Goal: Task Accomplishment & Management: Complete application form

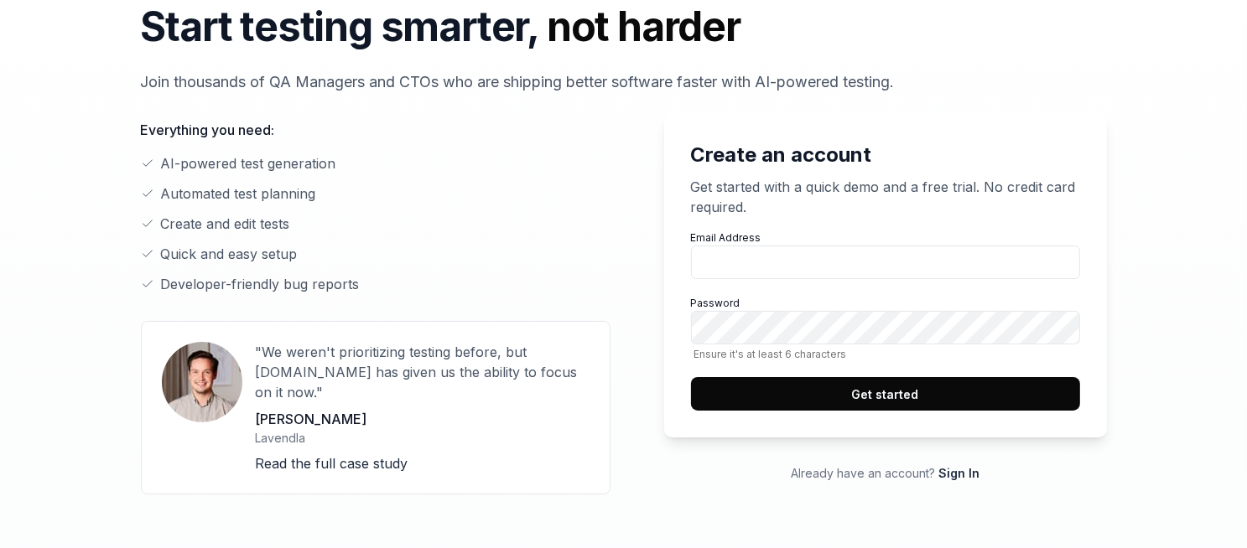
scroll to position [99, 0]
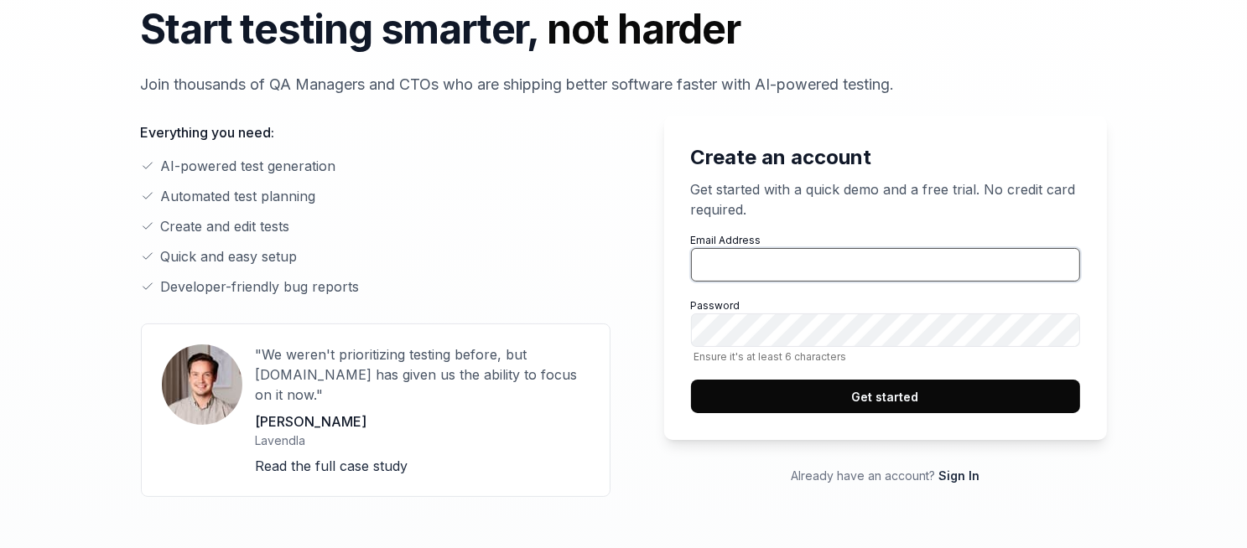
click at [771, 280] on input "Email Address" at bounding box center [885, 265] width 389 height 34
type input "b"
type input "bpl"
type input "boku"
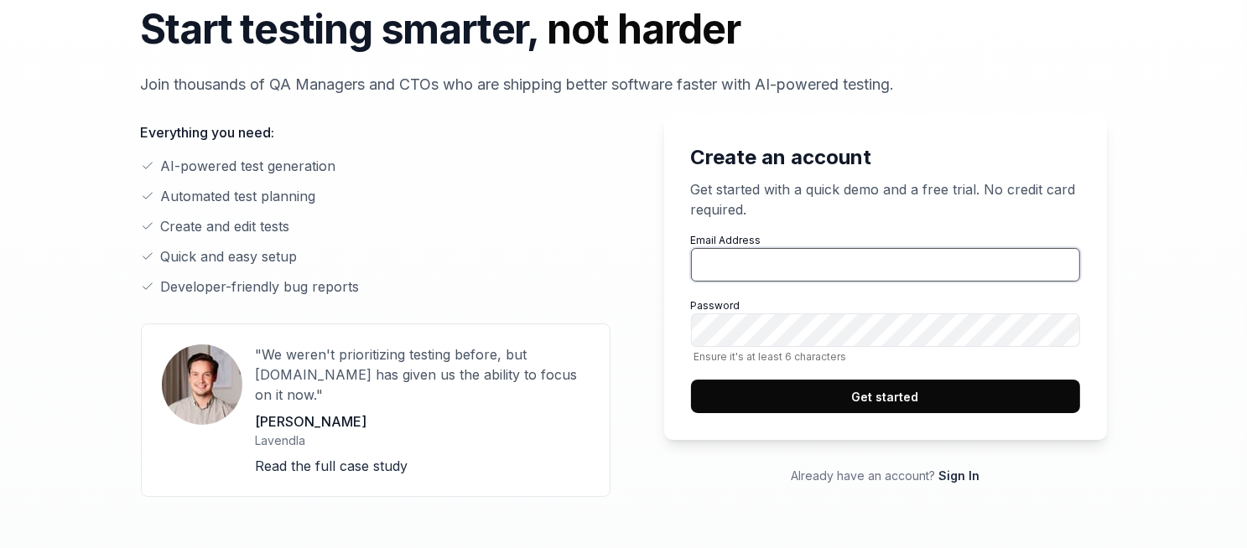
type input "b"
type input "[PERSON_NAME][EMAIL_ADDRESS][DOMAIN_NAME]"
click at [827, 400] on button "Get started" at bounding box center [885, 397] width 389 height 34
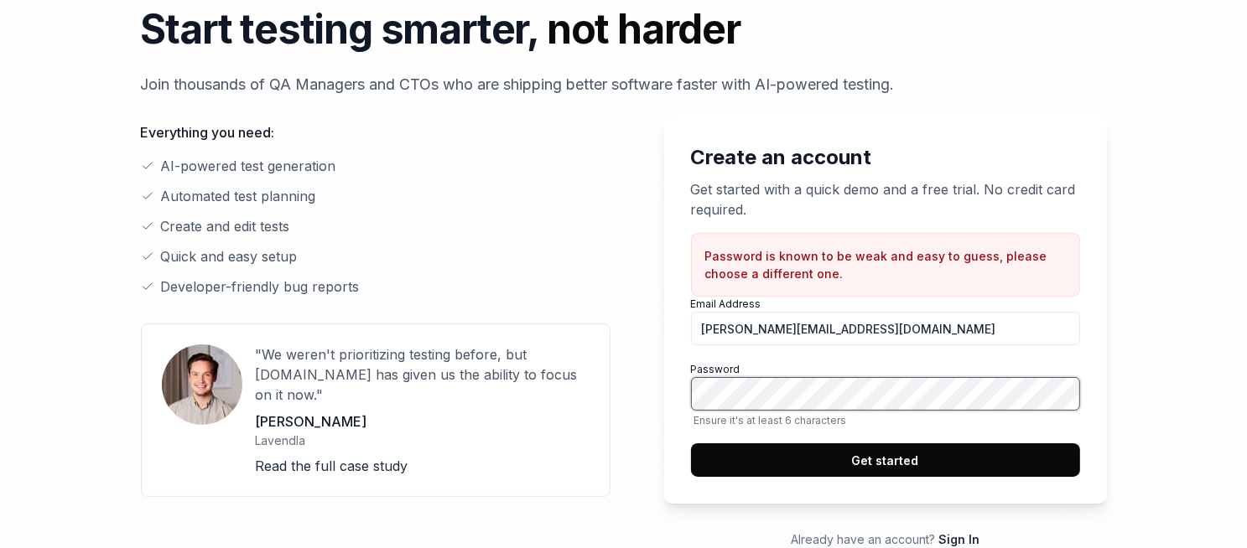
click at [691, 444] on button "Get started" at bounding box center [885, 461] width 389 height 34
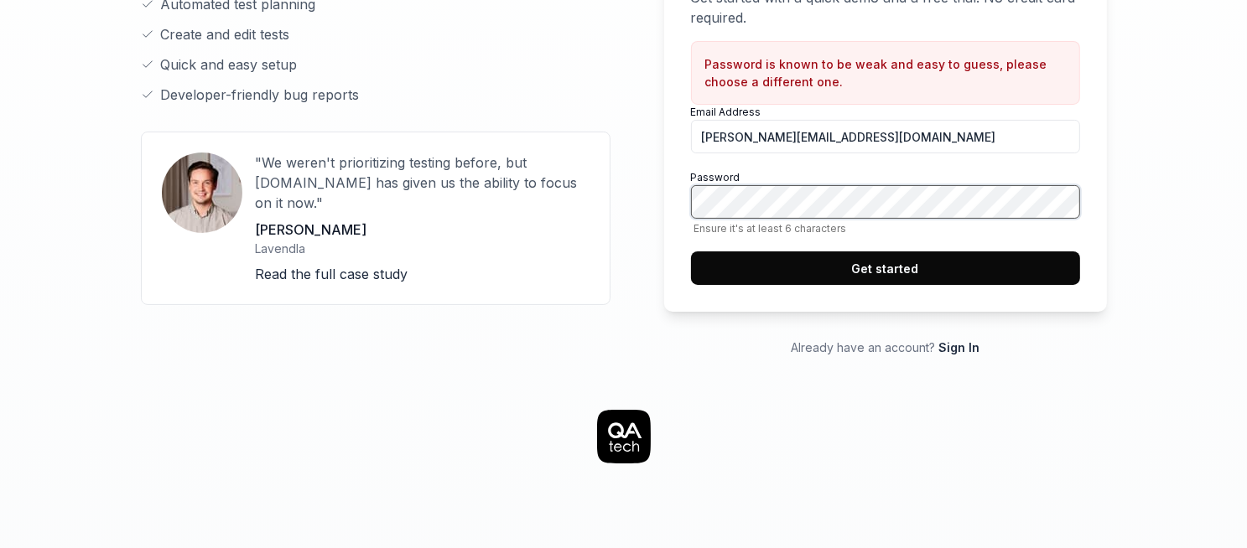
scroll to position [310, 0]
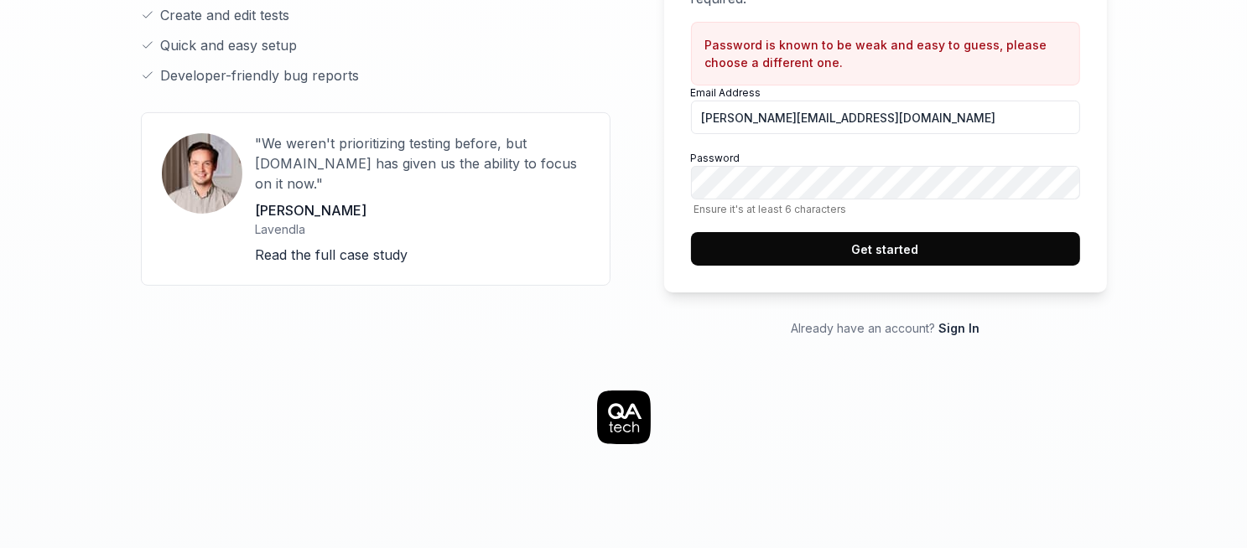
click at [879, 237] on button "Get started" at bounding box center [885, 249] width 389 height 34
click at [691, 232] on button "Get started" at bounding box center [885, 249] width 389 height 34
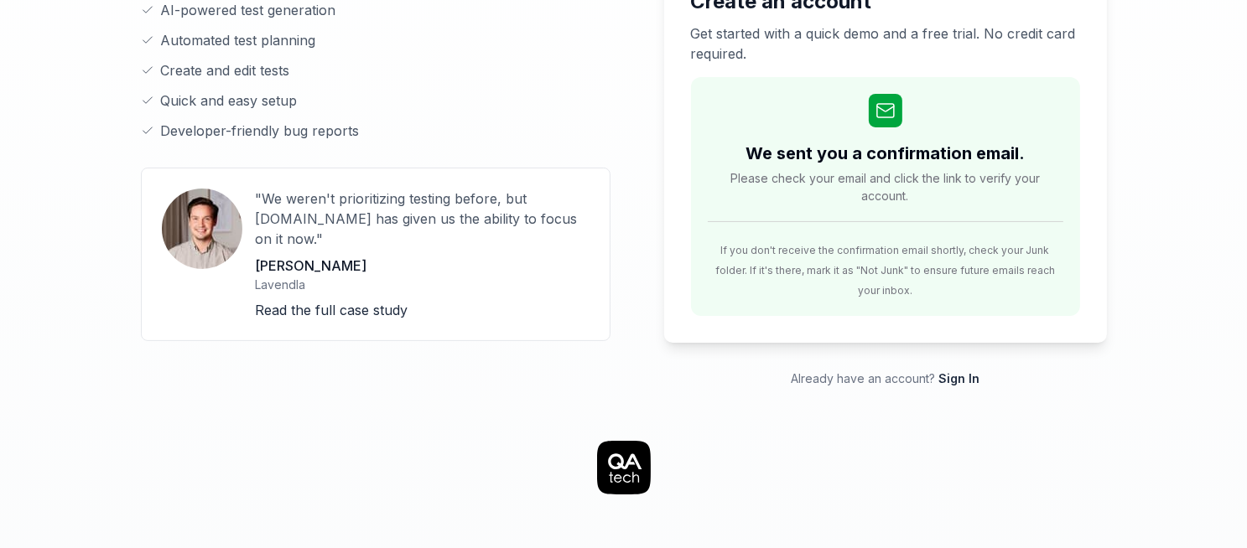
scroll to position [0, 0]
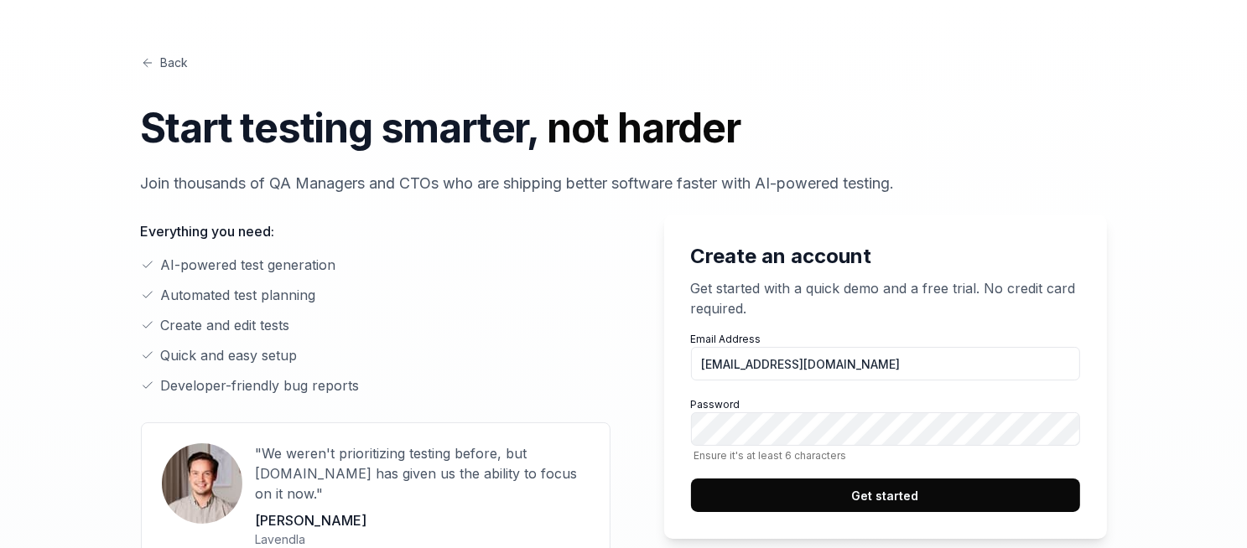
type input "bokugavladi@proton.me"
click at [823, 489] on button "Get started" at bounding box center [885, 496] width 389 height 34
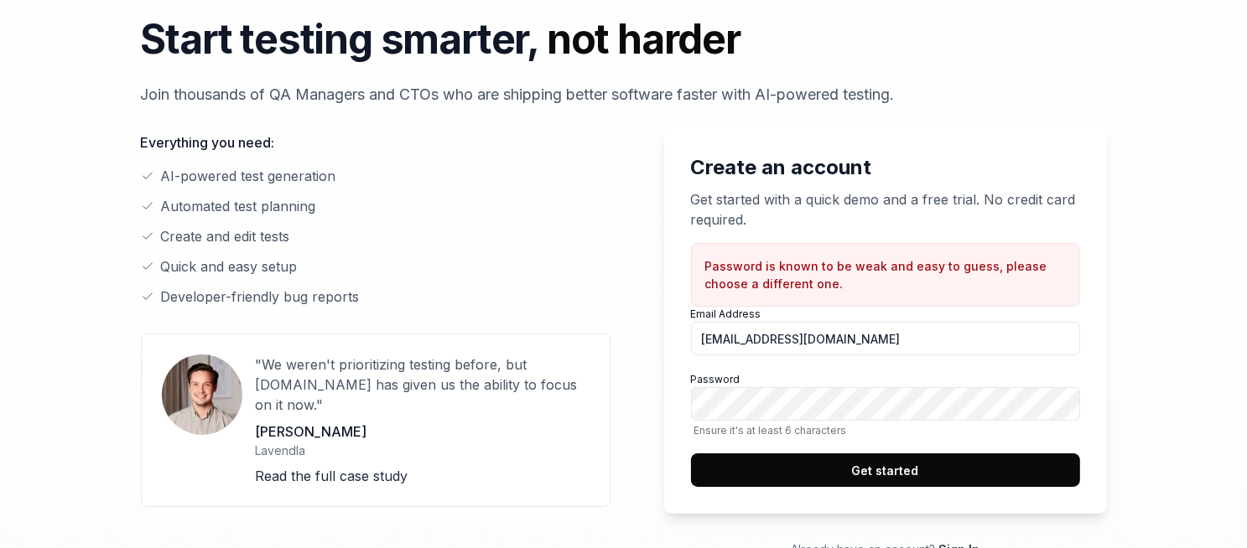
scroll to position [90, 0]
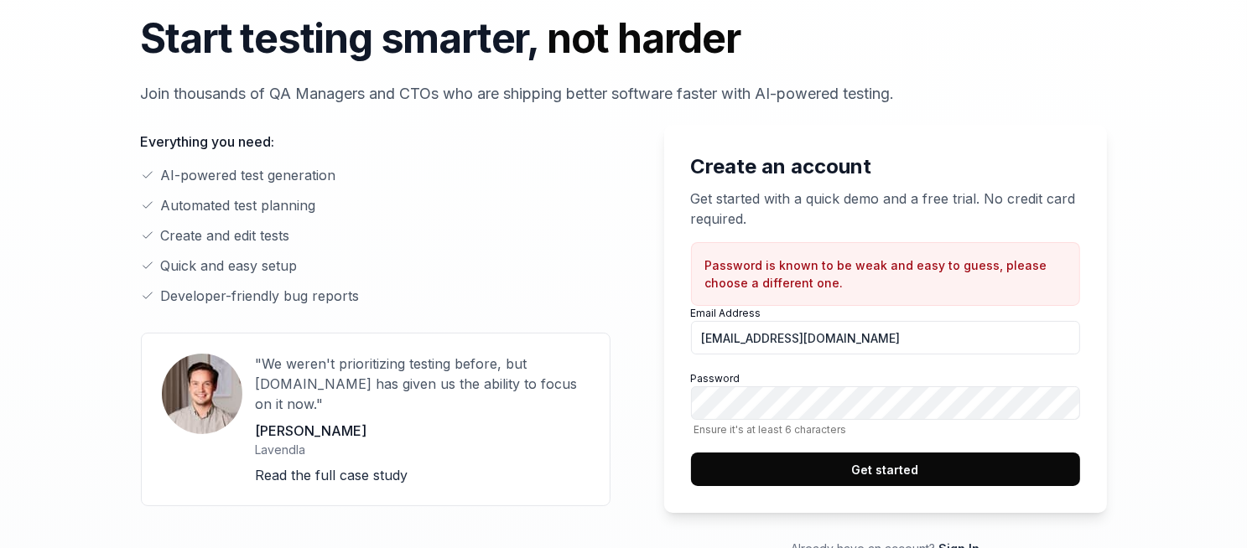
click at [824, 385] on label "Password Ensure it's at least 6 characters" at bounding box center [885, 403] width 389 height 65
click at [691, 453] on button "Get started" at bounding box center [885, 470] width 389 height 34
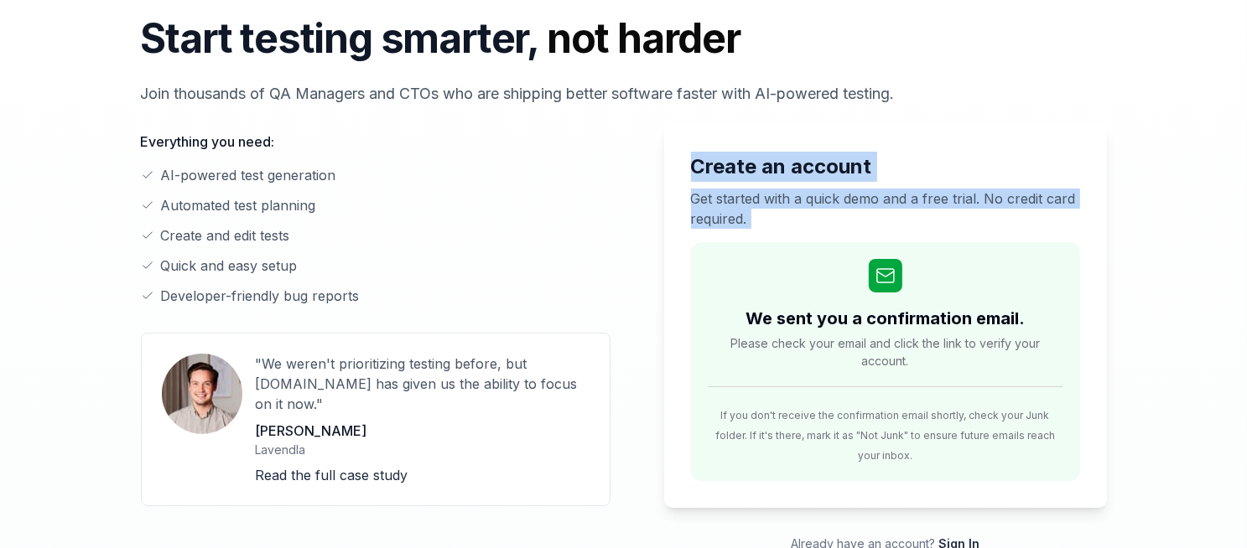
drag, startPoint x: 934, startPoint y: 259, endPoint x: 945, endPoint y: 89, distance: 170.6
click at [945, 89] on div "Back Start testing smarter, not harder Join thousands of QA Managers and CTOs w…" at bounding box center [624, 258] width 966 height 589
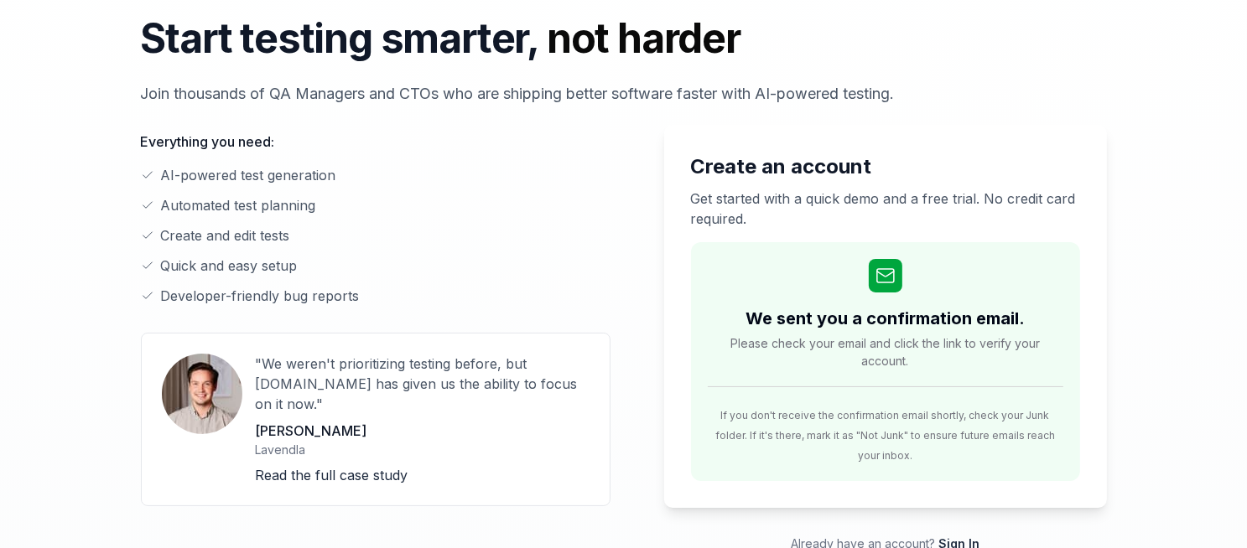
click at [998, 74] on div "Start testing smarter, not harder Join thousands of QA Managers and CTOs who ar…" at bounding box center [624, 56] width 966 height 96
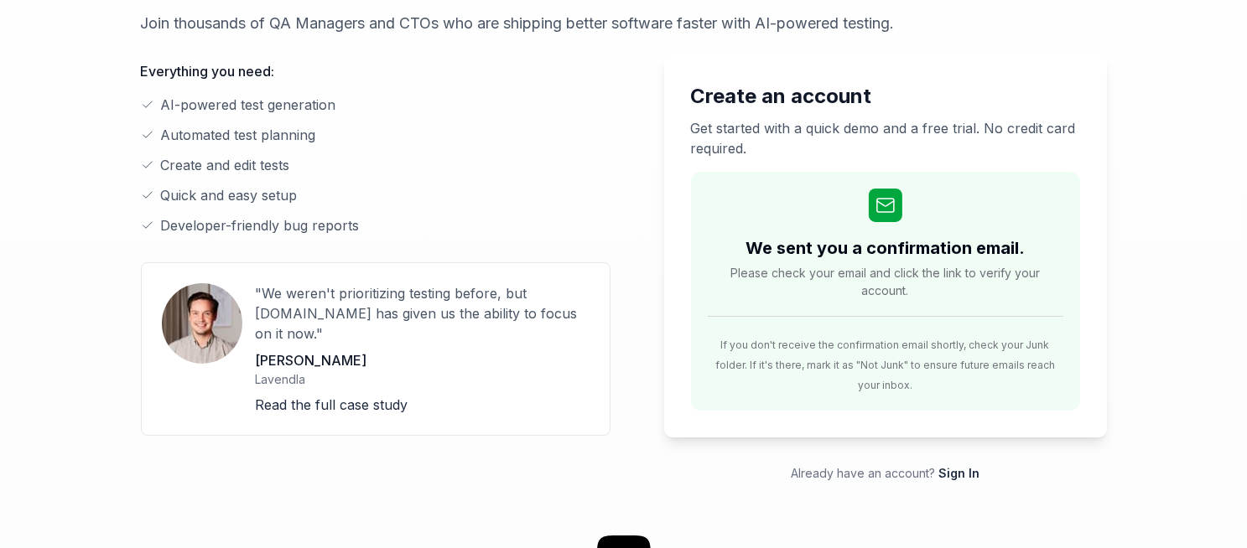
scroll to position [164, 0]
